Goal: Submit feedback/report problem

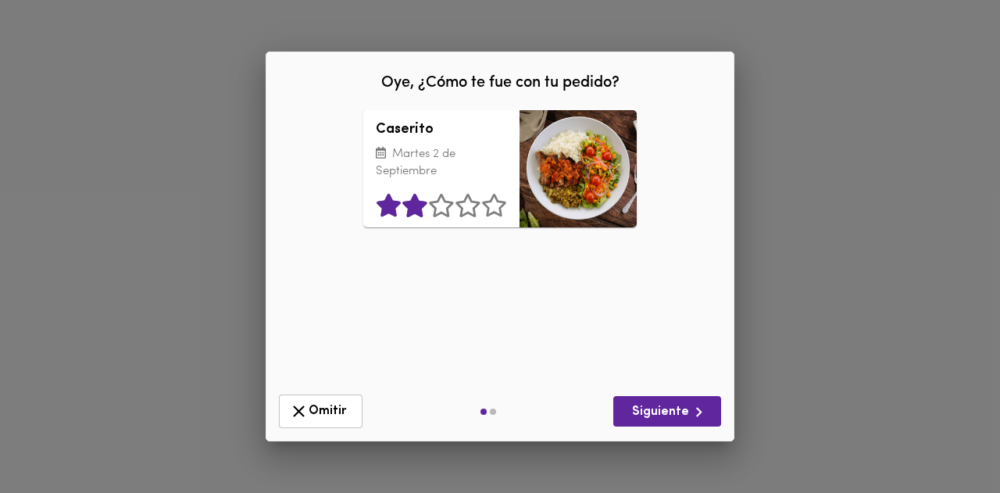
click at [415, 209] on icon at bounding box center [415, 205] width 24 height 23
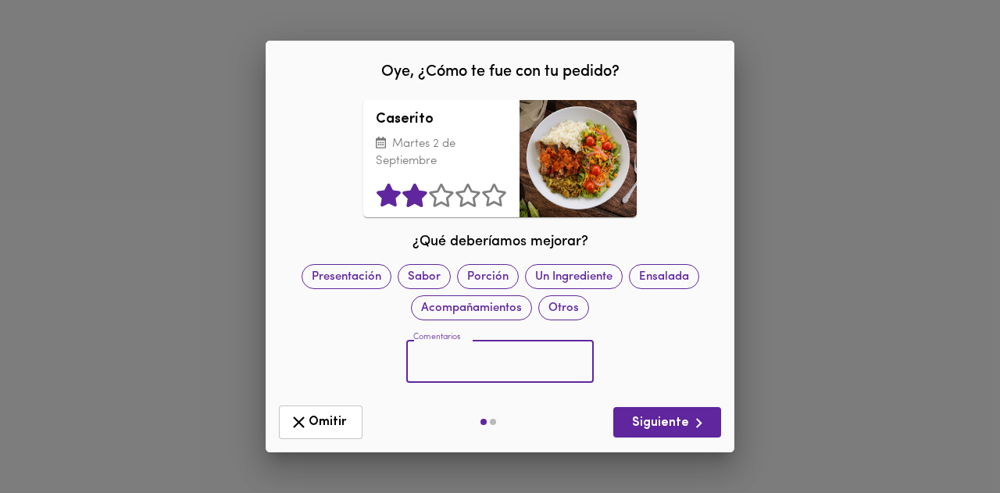
click at [479, 357] on input "text" at bounding box center [500, 361] width 188 height 43
type input "no me gusto el corte de la carne"
click at [649, 424] on span "Siguiente" at bounding box center [667, 423] width 83 height 20
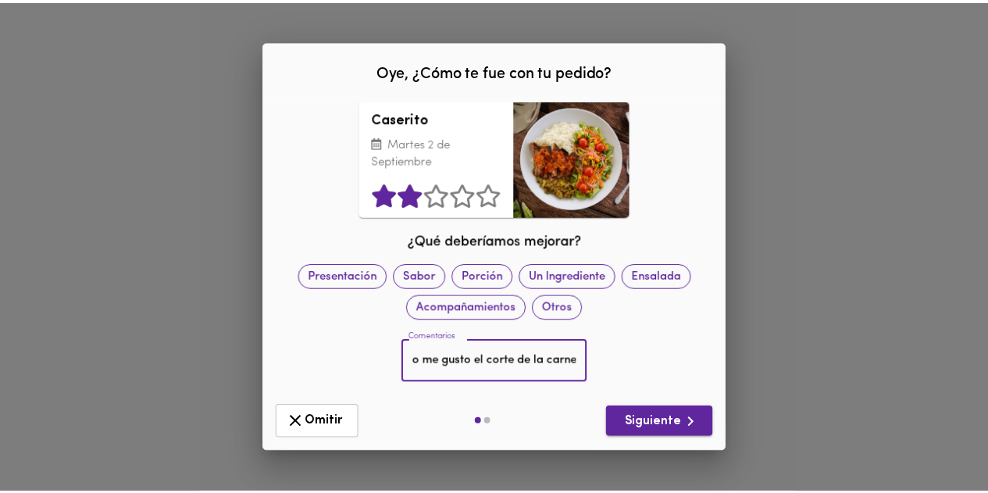
scroll to position [0, 0]
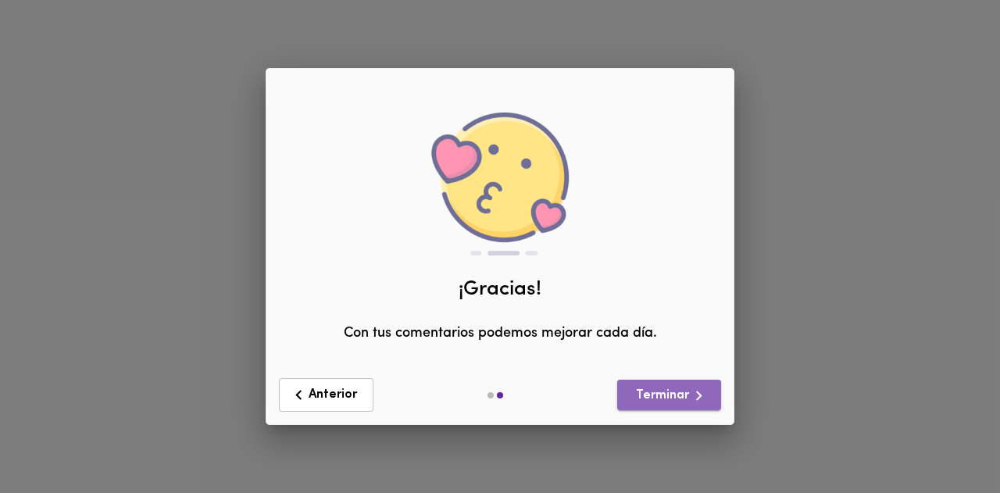
click at [645, 403] on span "Terminar" at bounding box center [669, 396] width 79 height 20
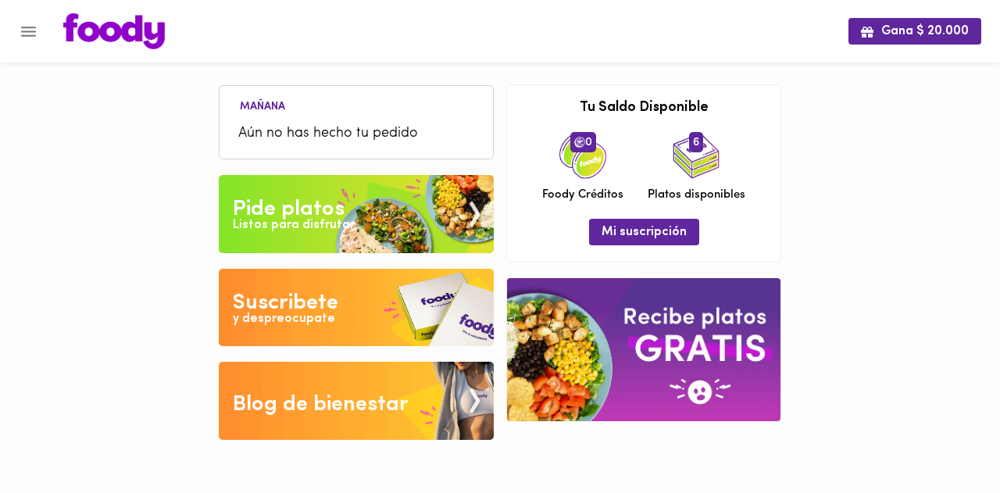
click at [29, 29] on icon "Menu" at bounding box center [29, 32] width 20 height 20
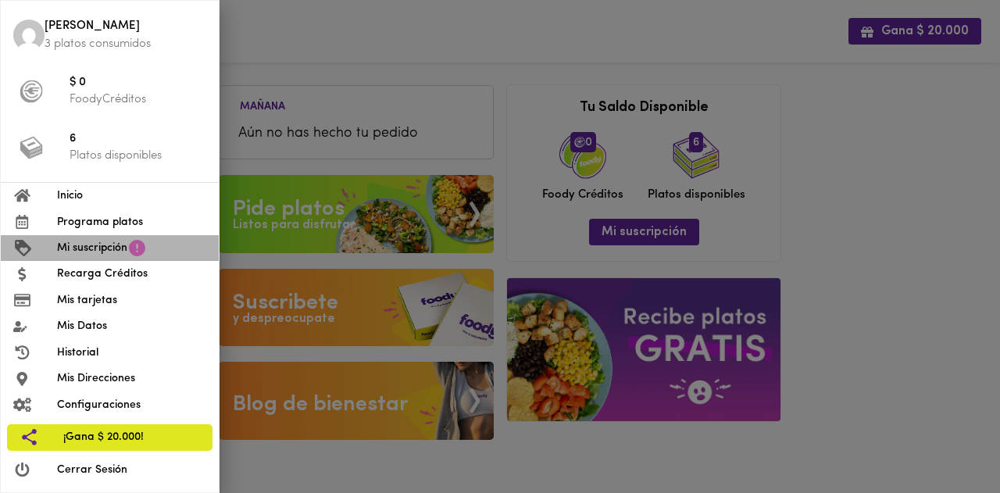
click at [108, 245] on span "Mi suscripción" at bounding box center [92, 248] width 70 height 16
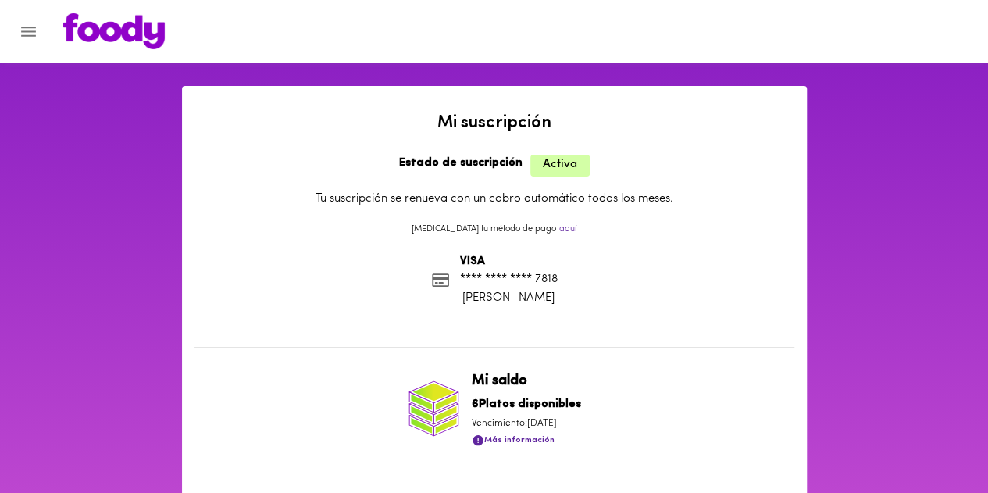
click at [128, 36] on img at bounding box center [114, 31] width 102 height 36
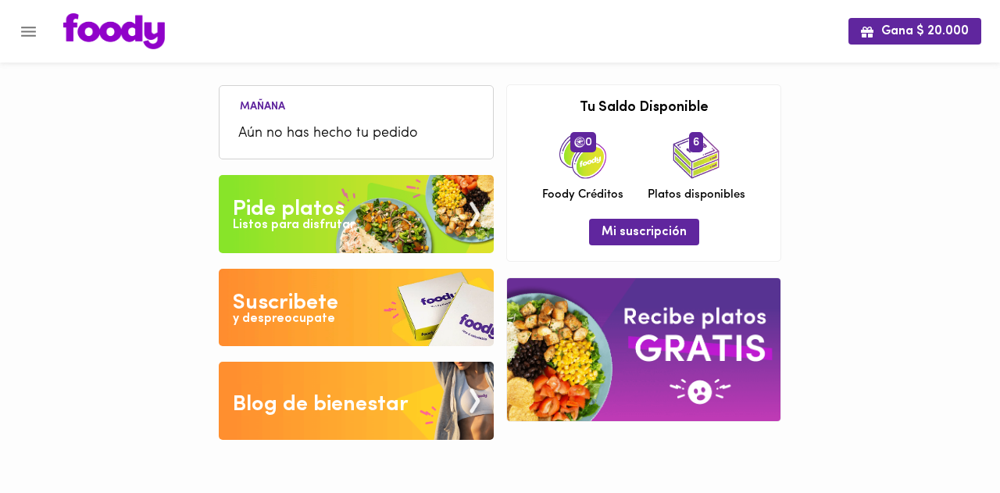
click at [312, 217] on div "Listos para disfrutar" at bounding box center [294, 225] width 122 height 18
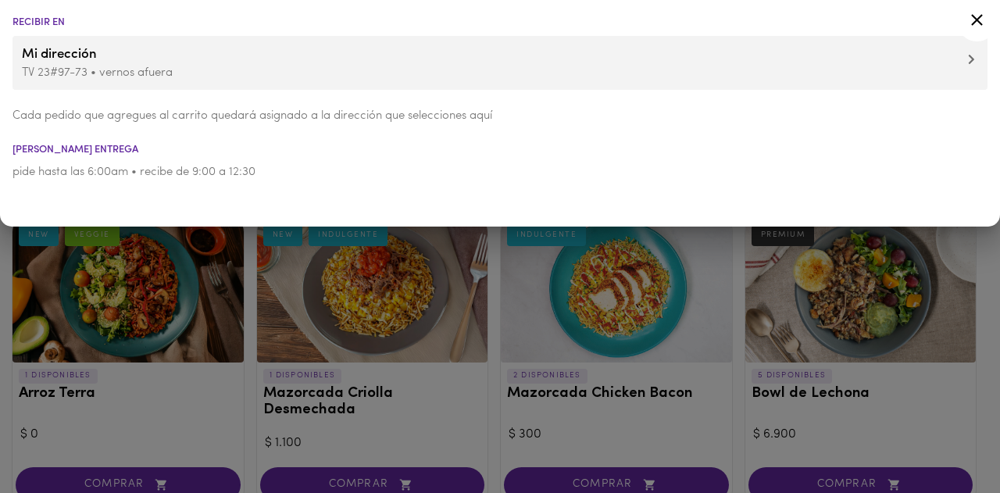
click at [972, 27] on icon at bounding box center [977, 20] width 20 height 20
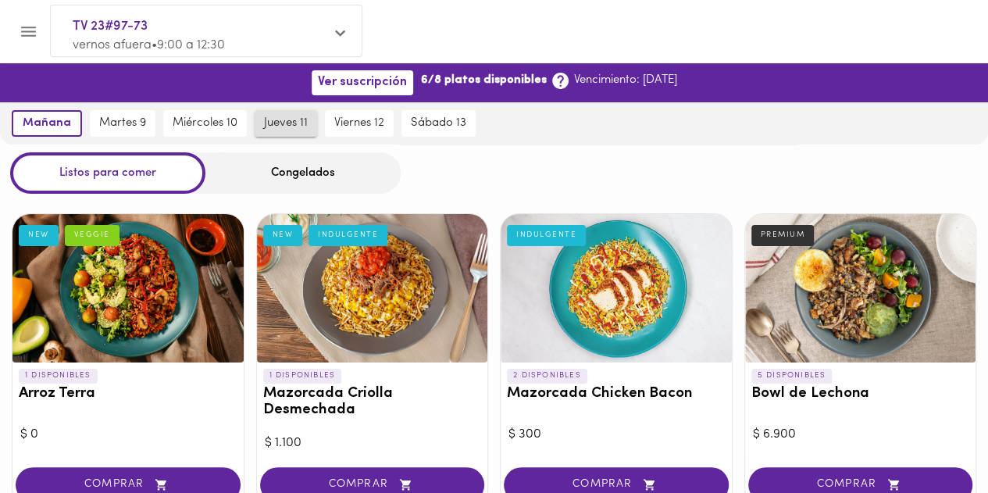
click at [266, 130] on span "jueves 11" at bounding box center [286, 123] width 44 height 14
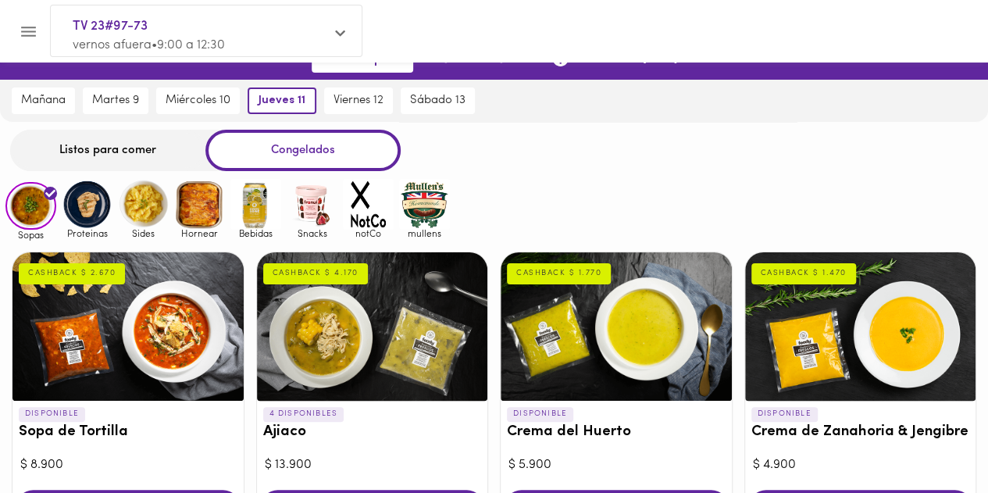
scroll to position [8, 0]
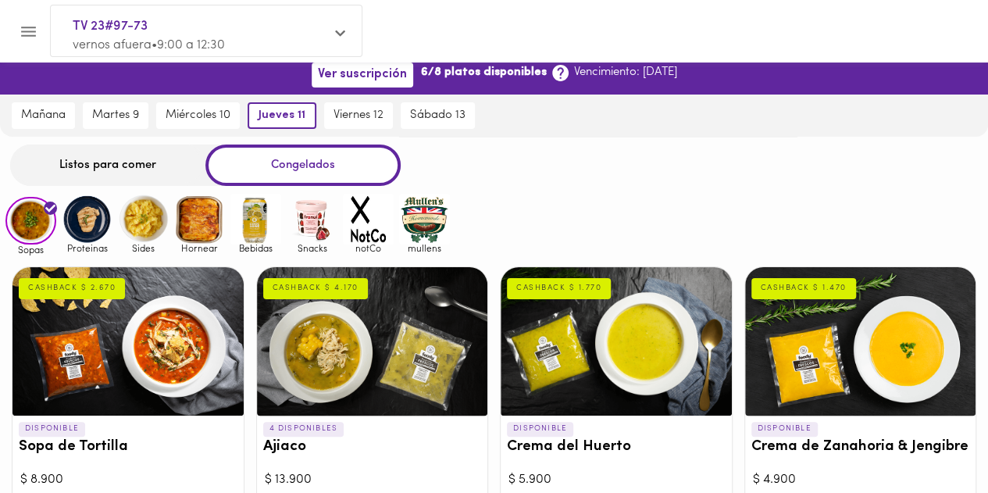
click at [137, 164] on div "Listos para comer" at bounding box center [107, 165] width 195 height 41
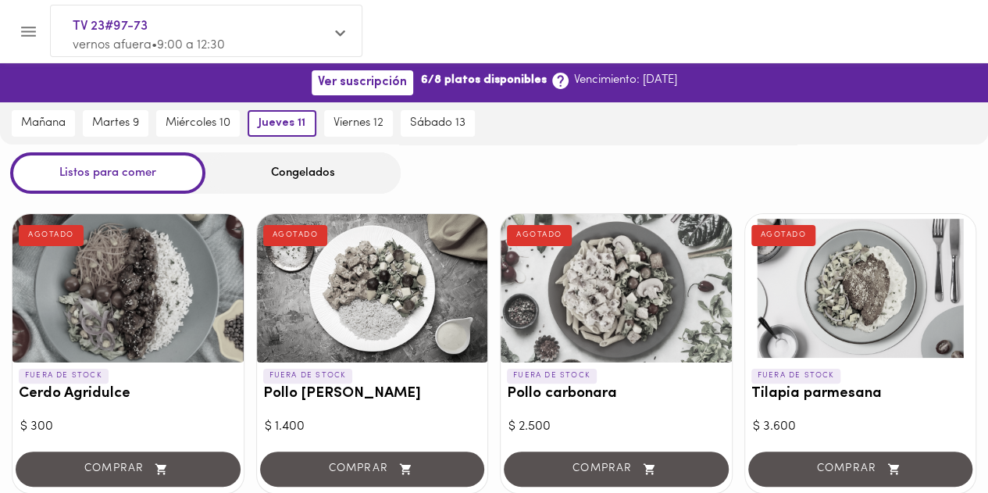
click at [284, 174] on div "Congelados" at bounding box center [303, 172] width 195 height 41
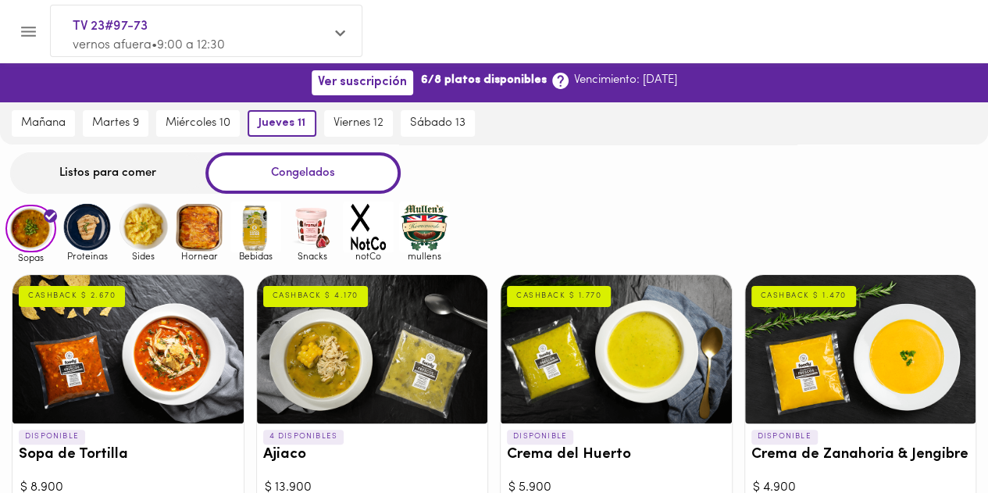
click at [113, 177] on div "Listos para comer" at bounding box center [107, 172] width 195 height 41
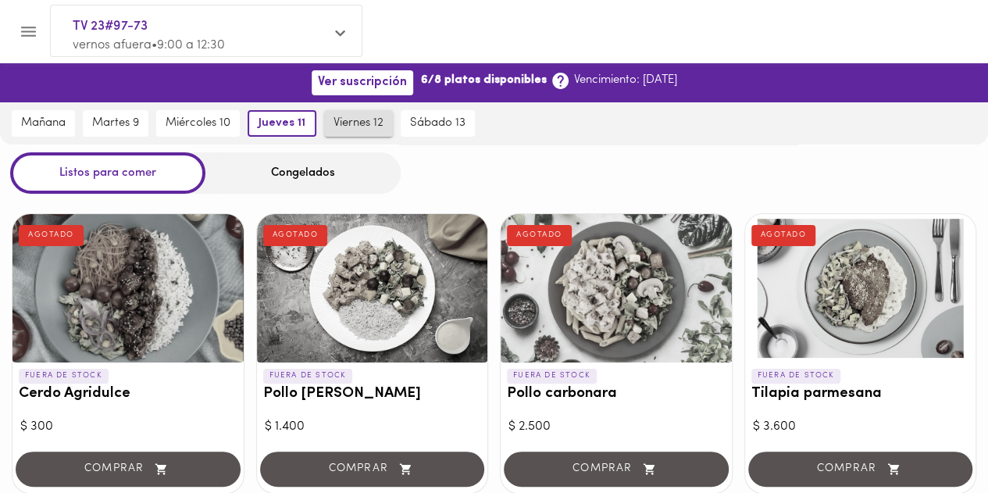
click at [373, 133] on button "viernes 12" at bounding box center [358, 123] width 69 height 27
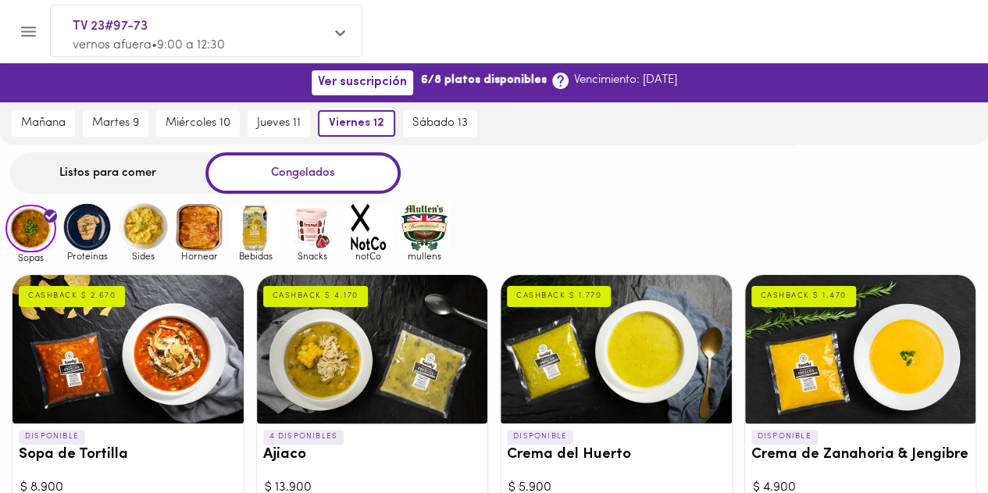
click at [114, 176] on div "Listos para comer" at bounding box center [107, 172] width 195 height 41
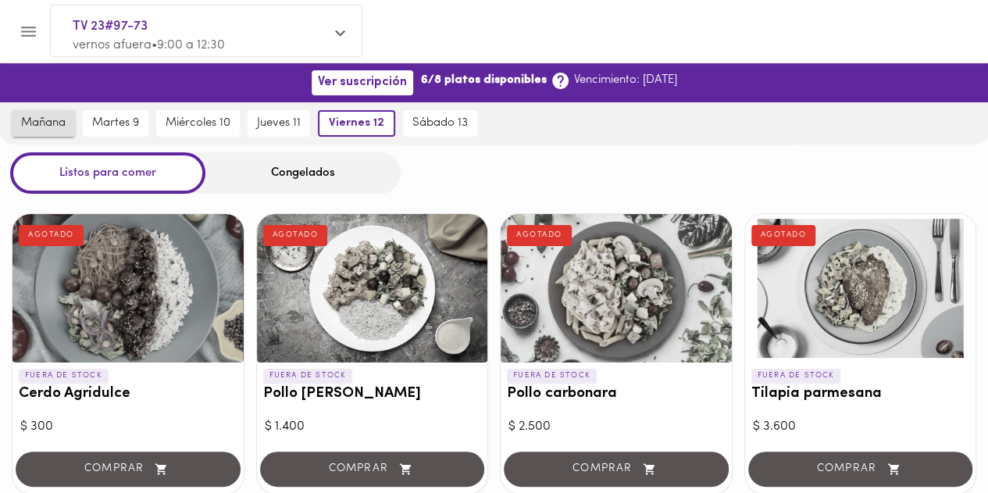
click at [50, 130] on span "mañana" at bounding box center [43, 123] width 45 height 14
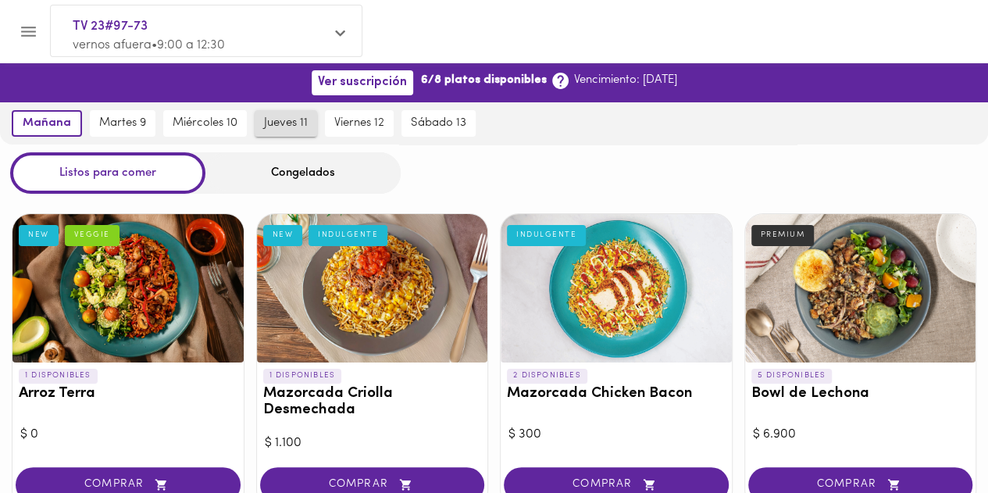
click at [302, 134] on button "jueves 11" at bounding box center [286, 123] width 63 height 27
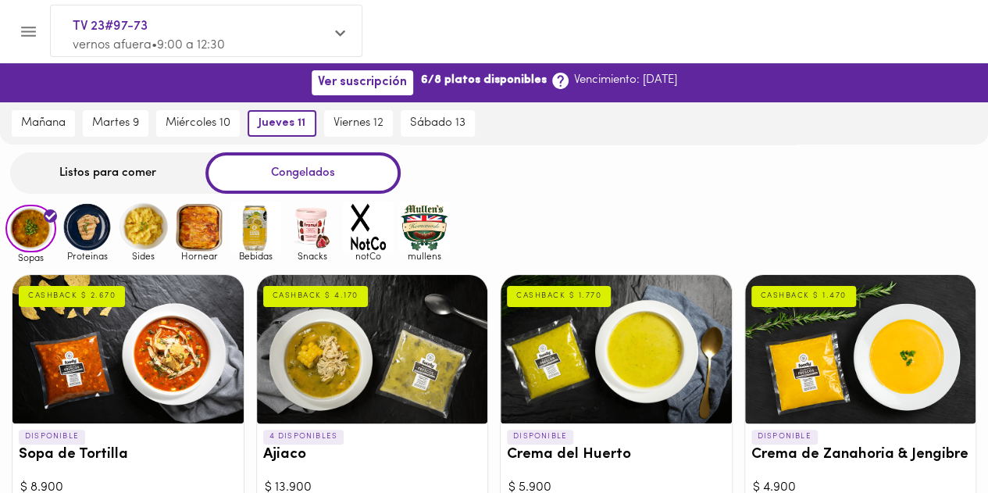
click at [145, 186] on div "Listos para comer" at bounding box center [107, 172] width 195 height 41
